Goal: Ask a question: Seek information or help from site administrators or community

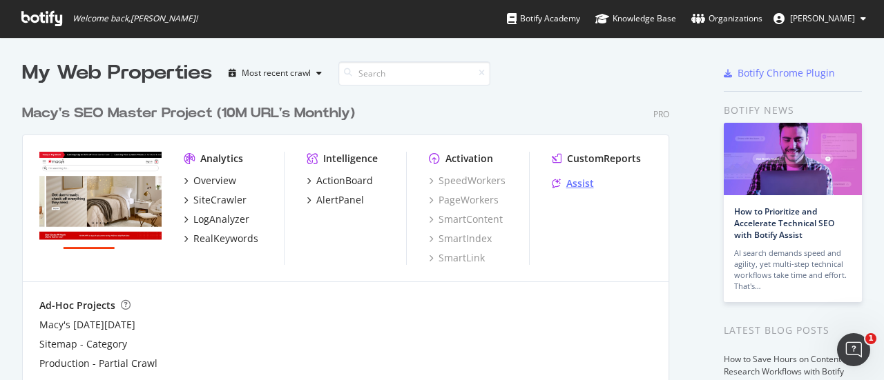
click at [574, 186] on div "Assist" at bounding box center [580, 184] width 28 height 14
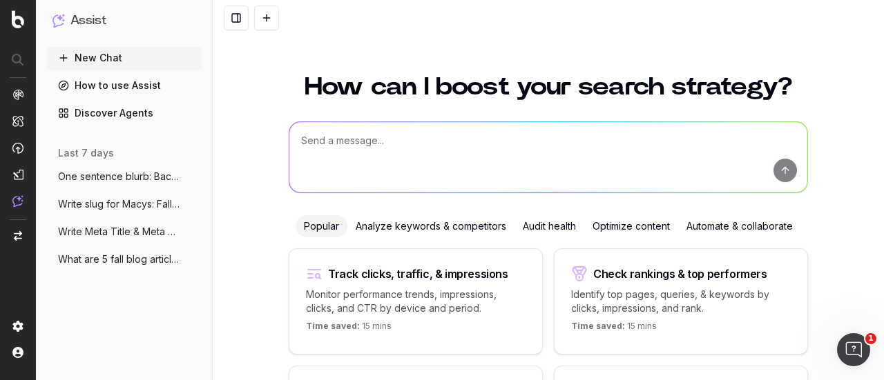
click at [407, 167] on textarea at bounding box center [548, 157] width 518 height 70
paste textarea "LOR IPSU, DO – SITAMETCO 78, 8770 – Adip’e seddo eiu tem incidid utlaboree dolo…"
type textarea "Loremips dol SIT, amet con adipisc elit: SED DOEI, TE – INCIDIDUN 01, 4805 – Ut…"
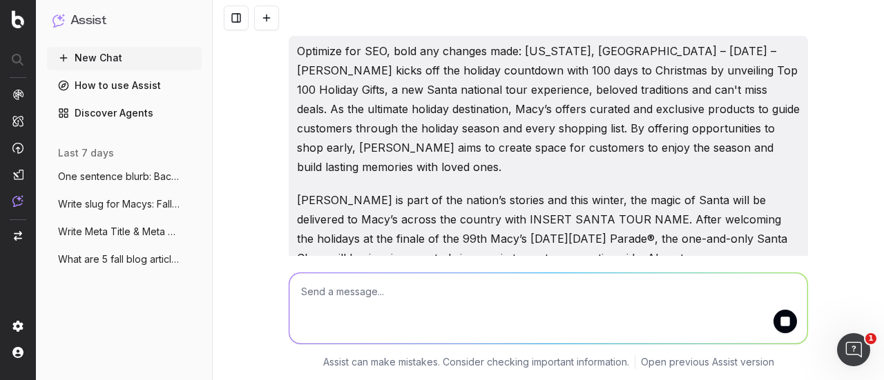
scroll to position [116, 0]
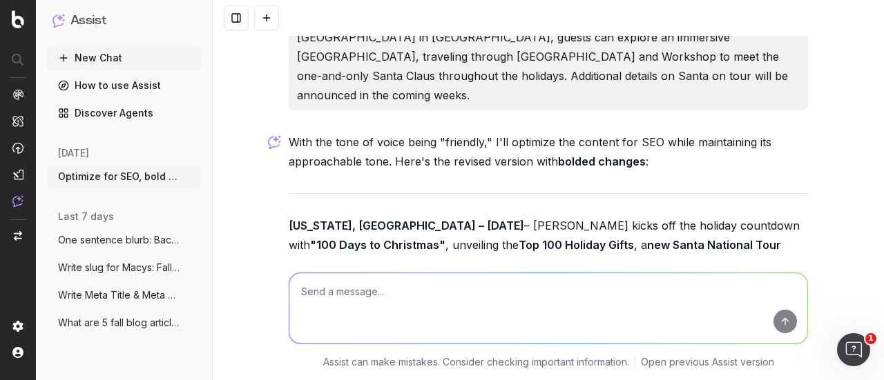
scroll to position [396, 0]
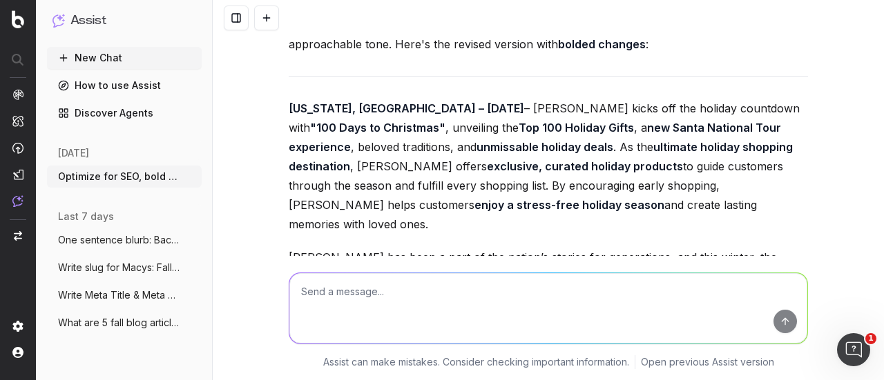
click at [418, 313] on textarea at bounding box center [548, 308] width 518 height 70
type textarea "list SEO keywords and search volumes"
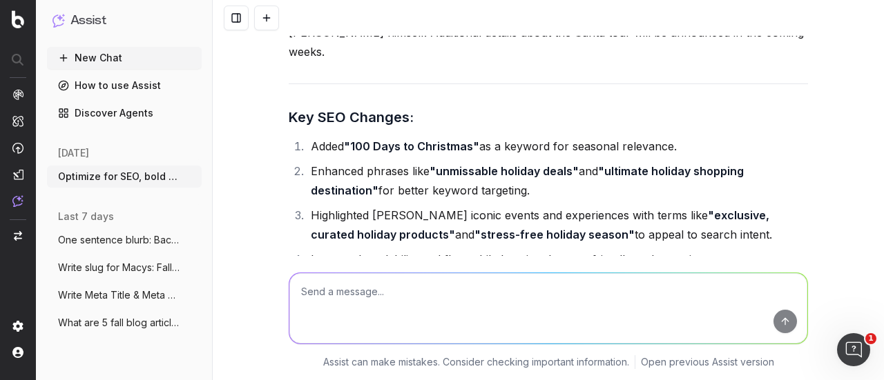
scroll to position [777, 0]
click at [415, 294] on textarea at bounding box center [548, 308] width 518 height 70
paste textarea "LOR IPSU, DO – SITAMETCO 78, 8770 – Adip’e seddo eiu tem incidid utlaboree dolo…"
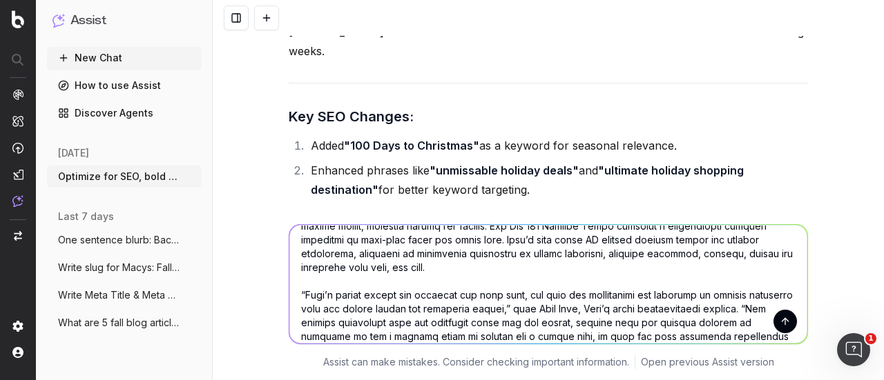
scroll to position [0, 0]
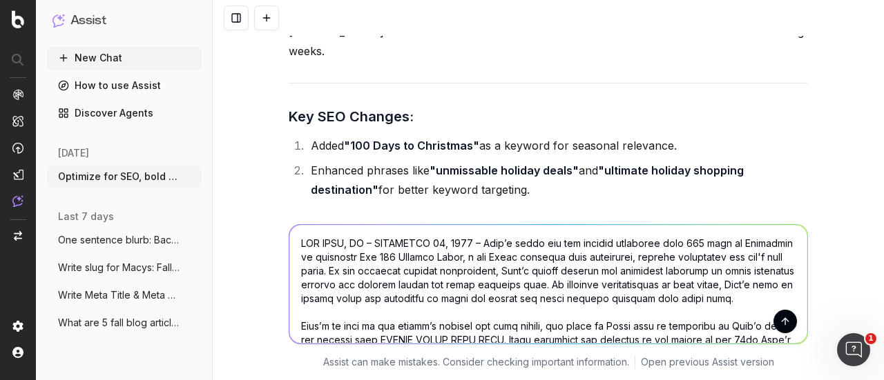
click at [294, 253] on textarea at bounding box center [548, 284] width 518 height 119
click at [293, 248] on textarea at bounding box center [548, 284] width 518 height 119
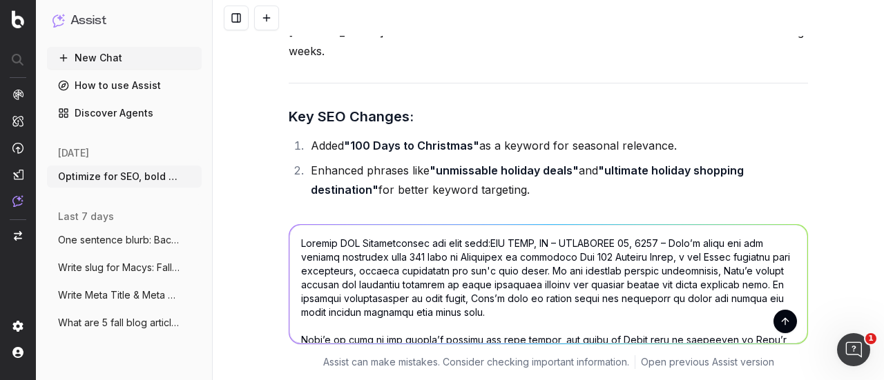
type textarea "Loremip DOL Sitametconsec adi elit sedd: EIU TEMP, IN – UTLABOREE 95, 3912 – Do…"
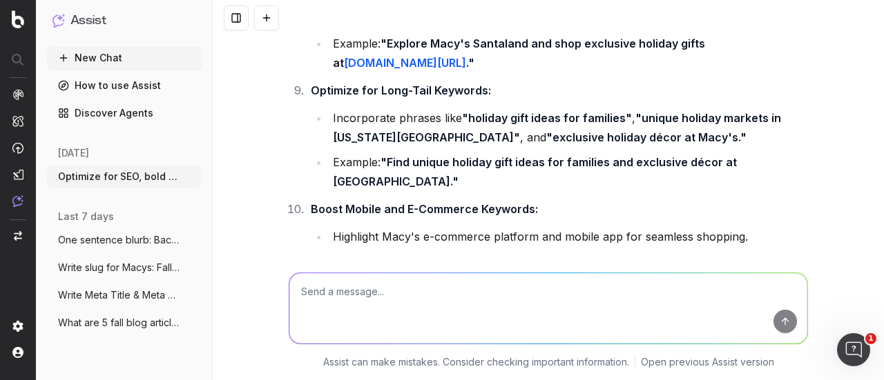
scroll to position [4204, 0]
click at [363, 287] on textarea at bounding box center [548, 308] width 518 height 70
type textarea "outline changes"
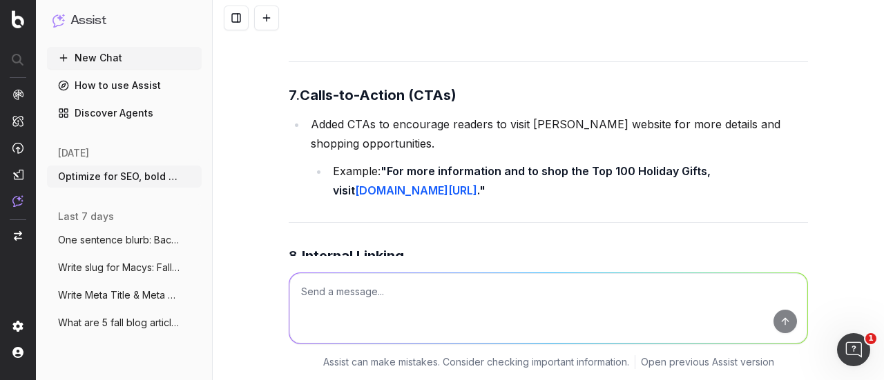
scroll to position [6744, 0]
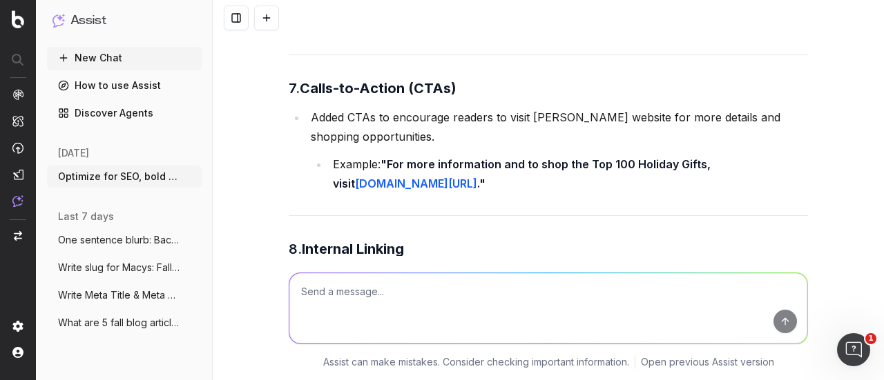
drag, startPoint x: 486, startPoint y: 177, endPoint x: 334, endPoint y: 168, distance: 152.2
copy strong "holiday gift ideas for families"
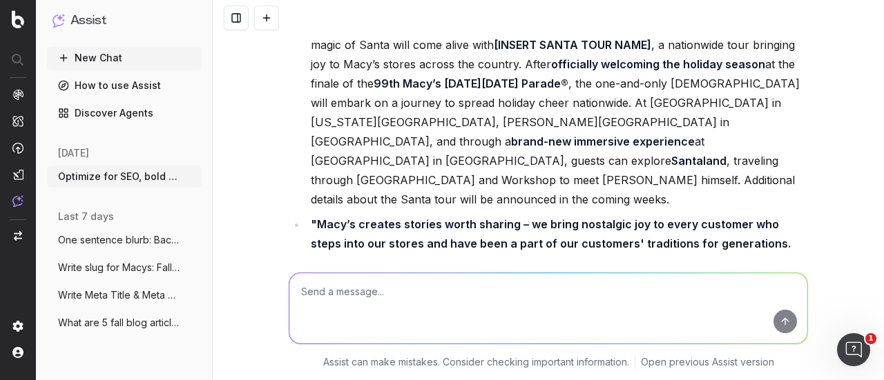
scroll to position [4696, 0]
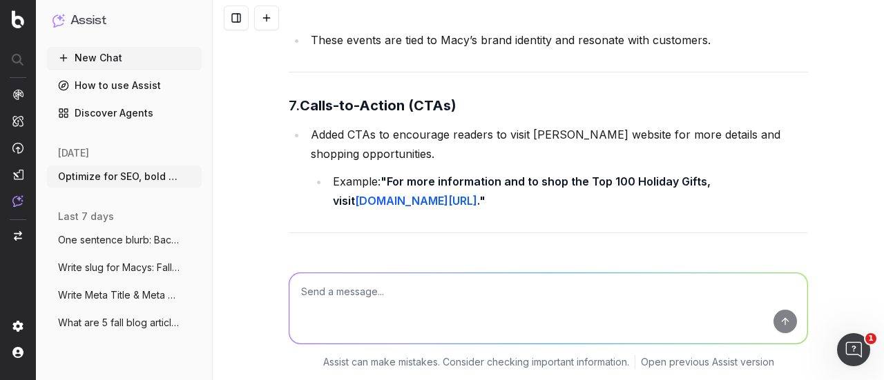
scroll to position [3905, 0]
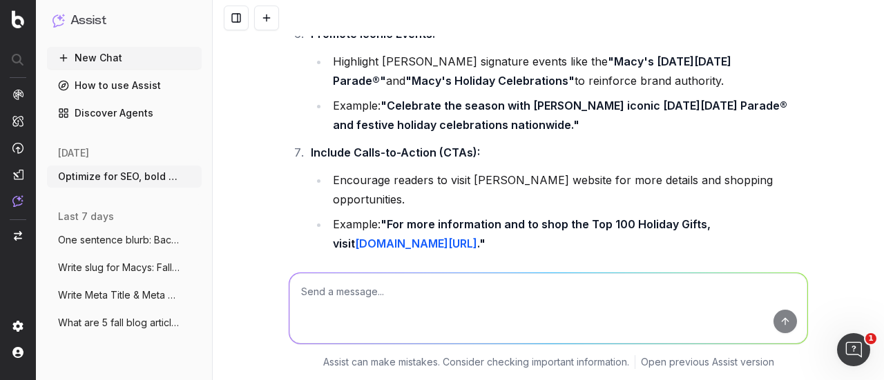
drag, startPoint x: 385, startPoint y: 191, endPoint x: 395, endPoint y: 209, distance: 20.7
copy strong "Find unique holiday gift ideas for families and exclusive décor at [GEOGRAPHIC_…"
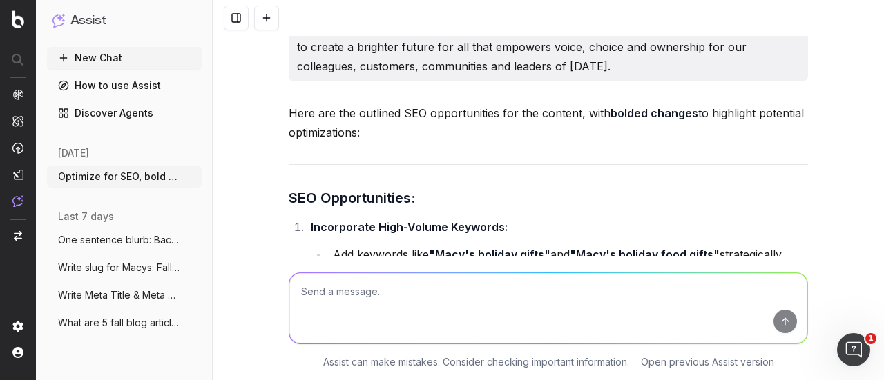
scroll to position [3117, 0]
drag, startPoint x: 501, startPoint y: 142, endPoint x: 563, endPoint y: 162, distance: 64.6
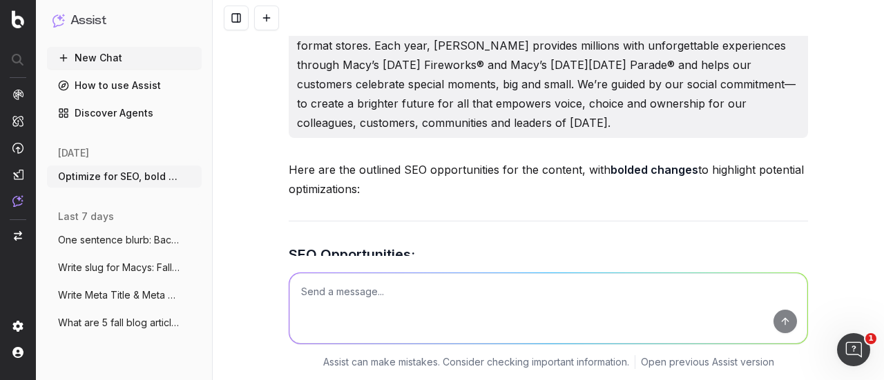
scroll to position [3061, 0]
drag, startPoint x: 382, startPoint y: 120, endPoint x: 540, endPoint y: 115, distance: 157.5
click at [540, 346] on li "Example: "Discover Macy's holiday gifts, including curated food gift sets and e…" at bounding box center [568, 365] width 479 height 39
copy strong "Discover Macy's holiday gifts"
click at [373, 284] on textarea at bounding box center [548, 308] width 518 height 70
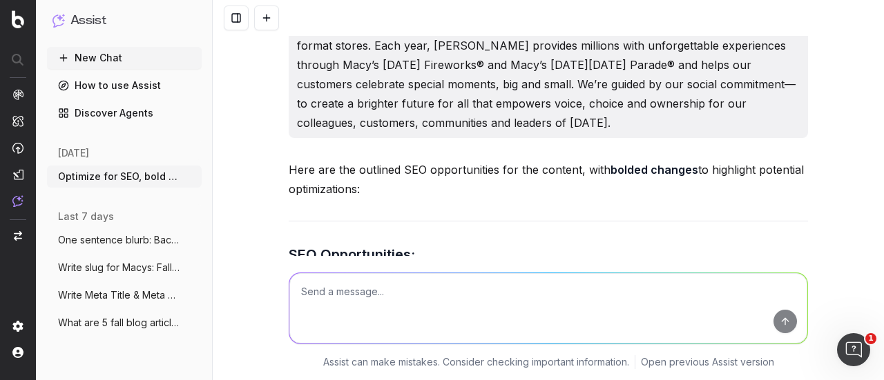
paste textarea "LOR IPSU, DO – SITAMETCO 27, 1065 – Adip’e seddo eiu tem incidid utlaboree dolo…"
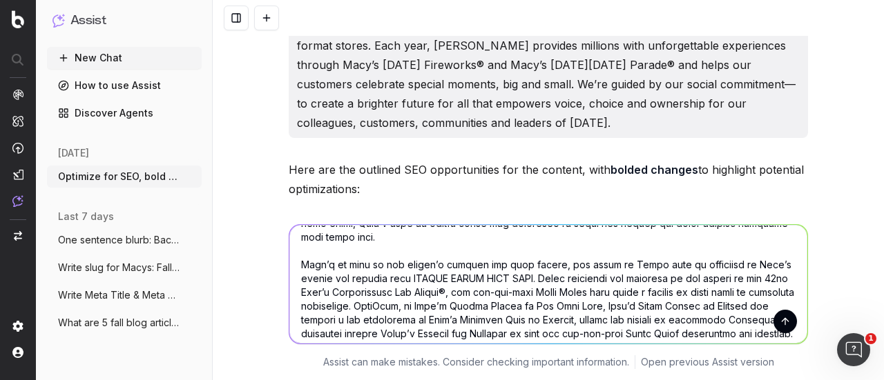
scroll to position [0, 0]
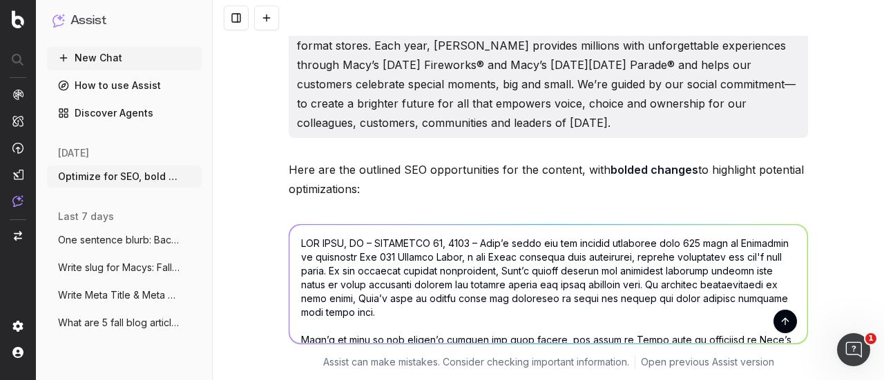
click at [295, 245] on textarea at bounding box center [548, 284] width 518 height 119
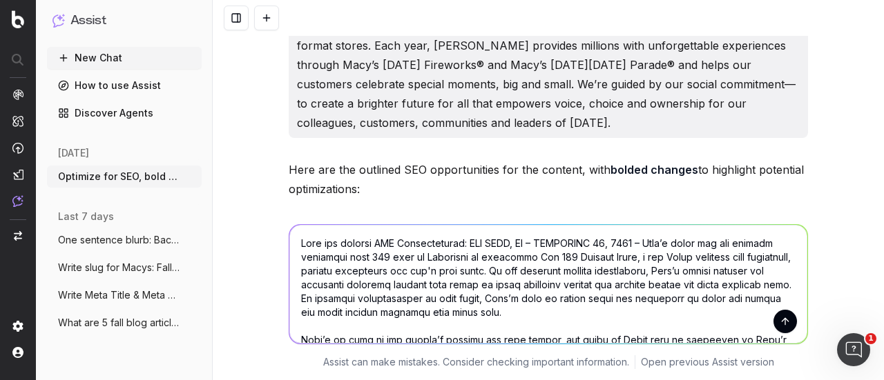
type textarea "Lore ips dolorsi AME Consecteturad: ELI SEDD, EI – TEMPORINC 77, 4773 – Utla’e …"
click at [782, 332] on button "submit" at bounding box center [784, 321] width 23 height 23
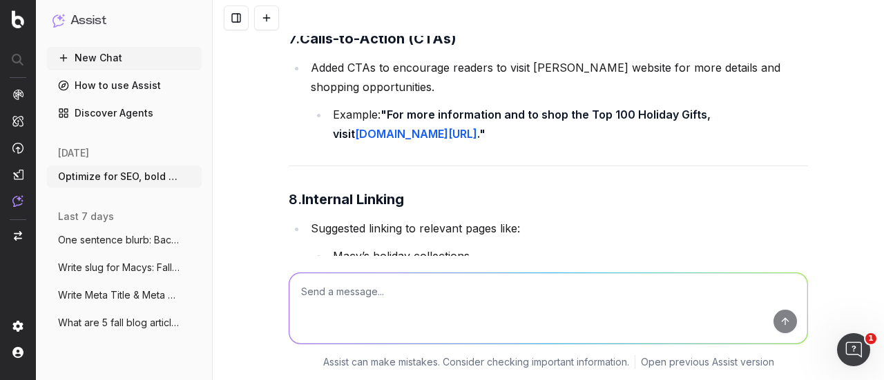
scroll to position [6803, 0]
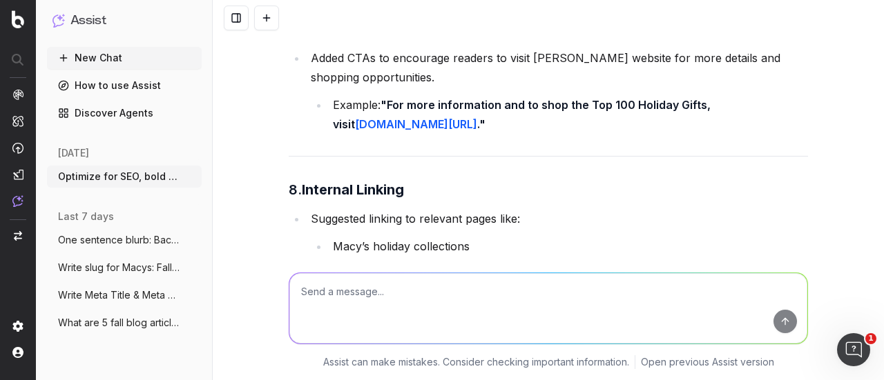
drag, startPoint x: 486, startPoint y: 113, endPoint x: 333, endPoint y: 115, distance: 152.6
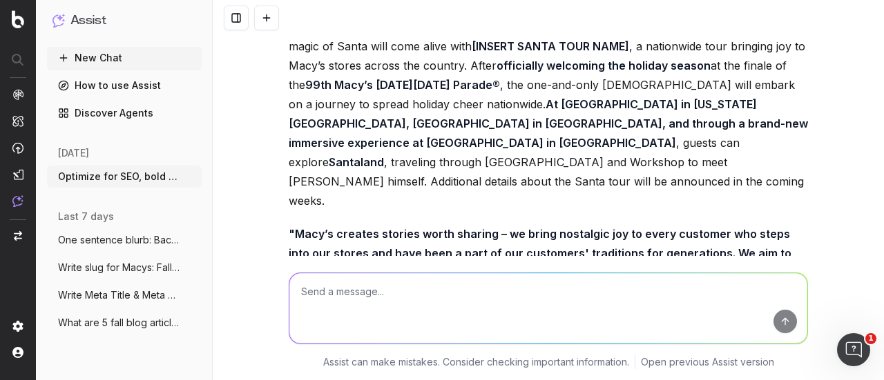
scroll to position [9657, 0]
click at [389, 299] on textarea at bounding box center [548, 308] width 518 height 70
click at [331, 287] on textarea "Highligh just keyword changes" at bounding box center [548, 308] width 518 height 70
type textarea "Highlight just keyword changes"
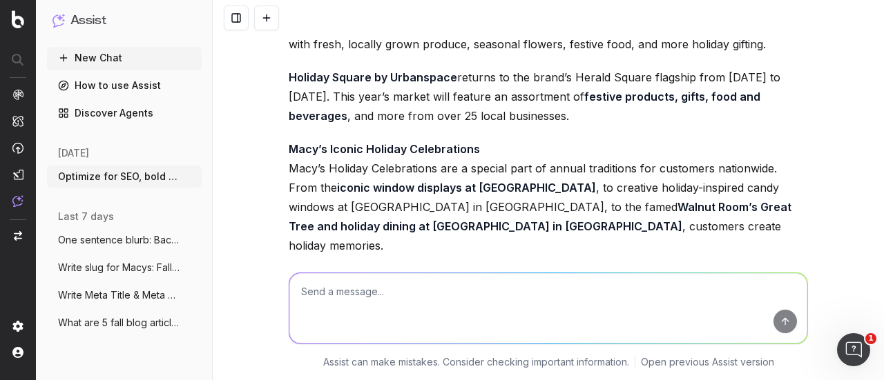
scroll to position [12966, 0]
drag, startPoint x: 389, startPoint y: 182, endPoint x: 296, endPoint y: 189, distance: 94.2
copy strong "festive products"
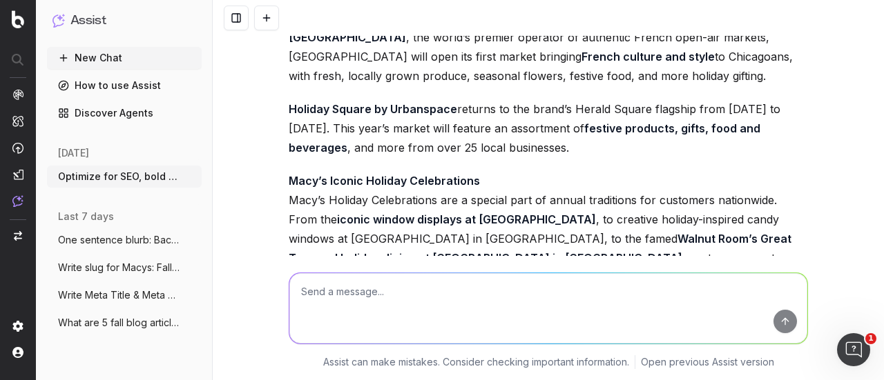
scroll to position [12922, 0]
